Goal: Information Seeking & Learning: Find specific fact

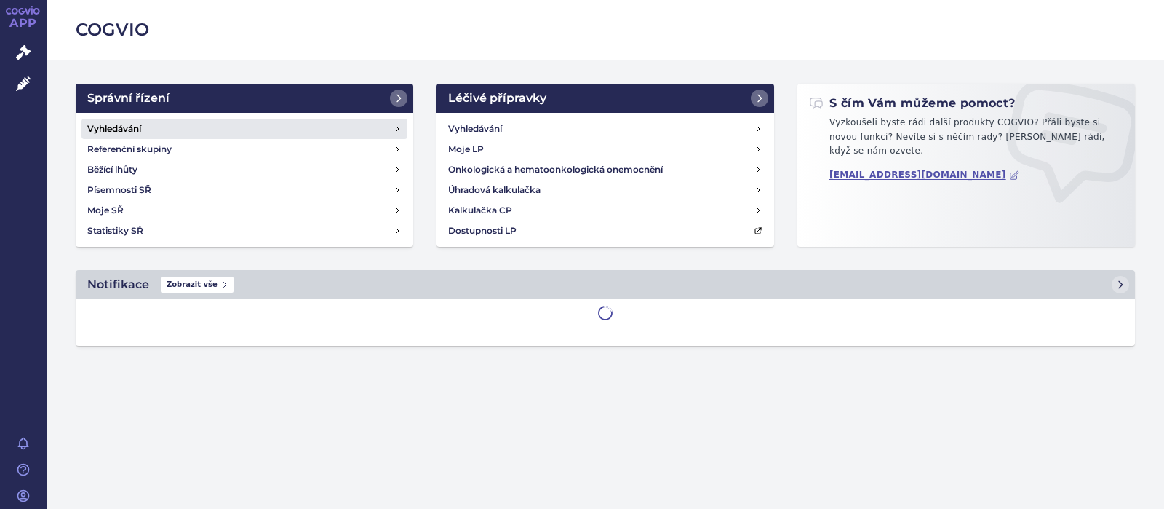
click at [106, 124] on h4 "Vyhledávání" at bounding box center [114, 129] width 54 height 15
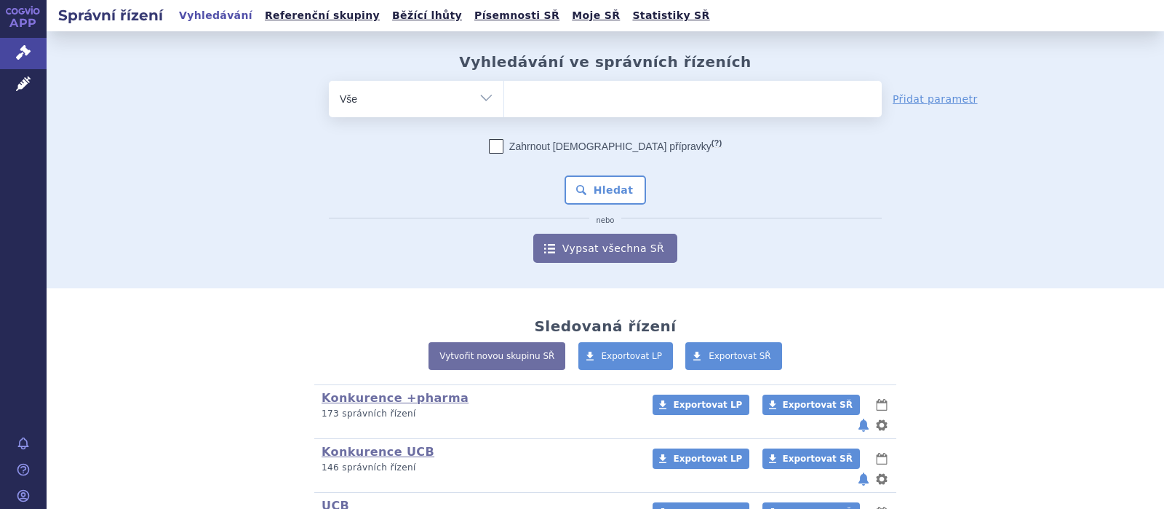
click at [574, 98] on ul at bounding box center [693, 96] width 378 height 31
click at [504, 98] on select at bounding box center [504, 98] width 1 height 36
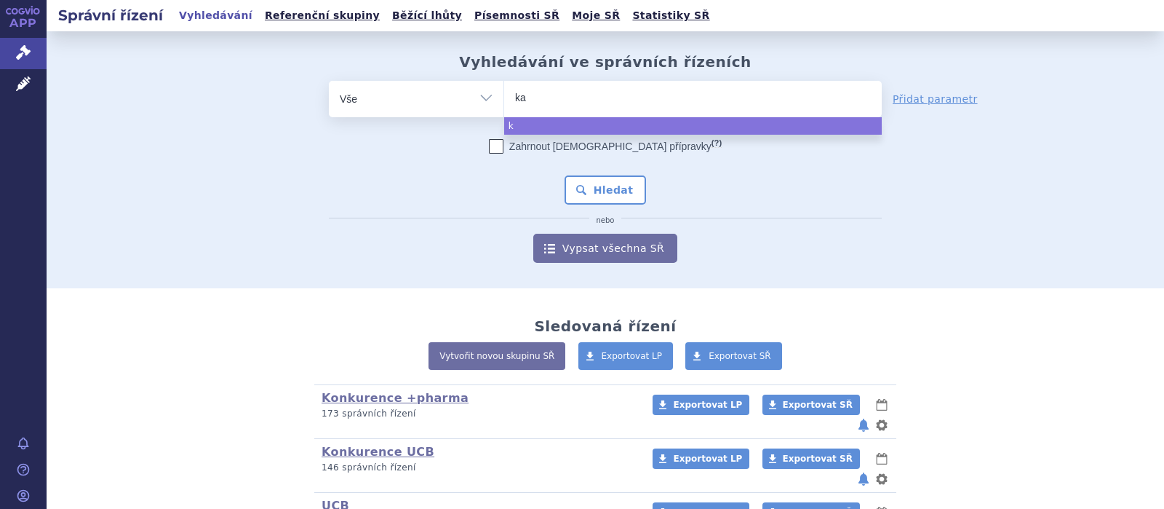
type input "kal"
type input "kaln"
type input "kalno"
type input "kalnorm"
type input "kalnormin"
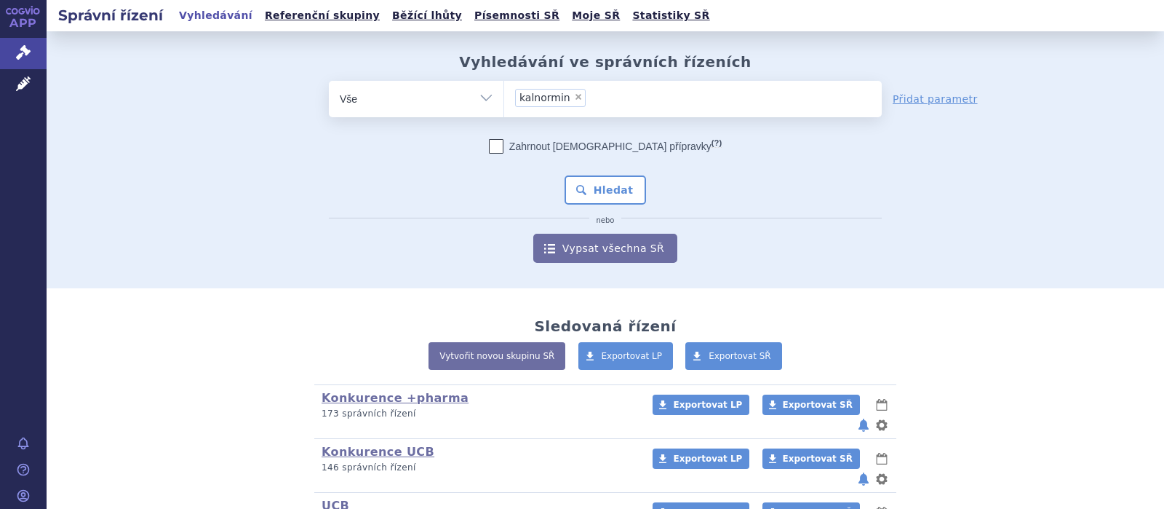
select select "kalnormin"
click at [599, 188] on button "Hledat" at bounding box center [606, 189] width 82 height 29
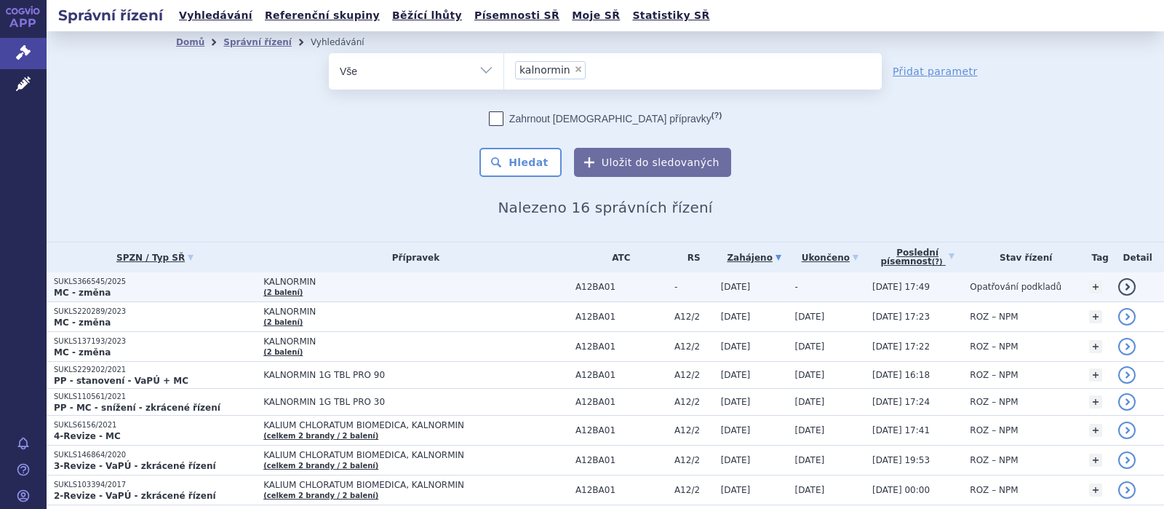
click at [279, 282] on span "KALNORMIN" at bounding box center [415, 281] width 305 height 10
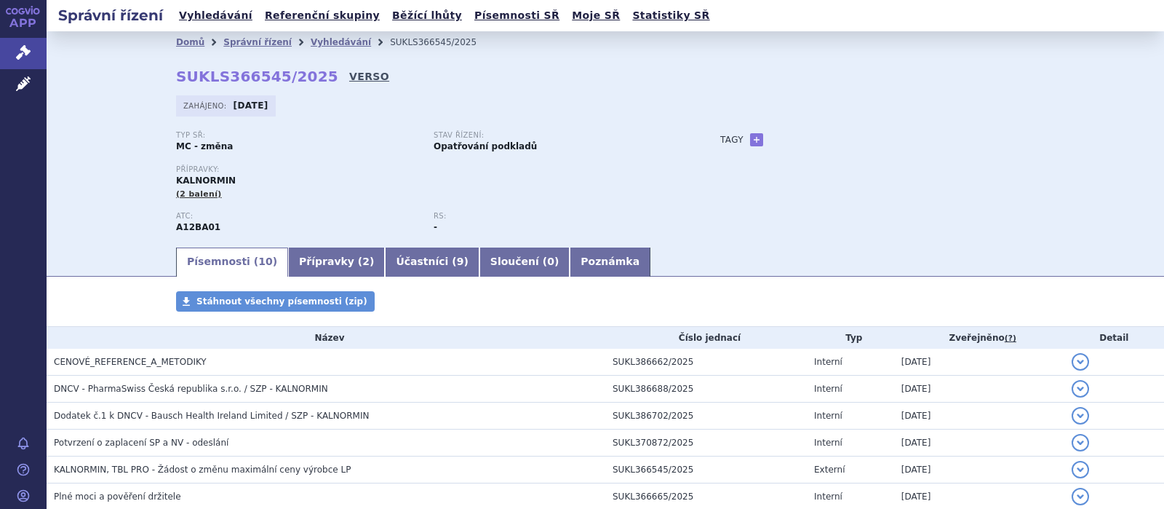
click at [349, 75] on link "VERSO" at bounding box center [369, 76] width 40 height 15
